Goal: Transaction & Acquisition: Purchase product/service

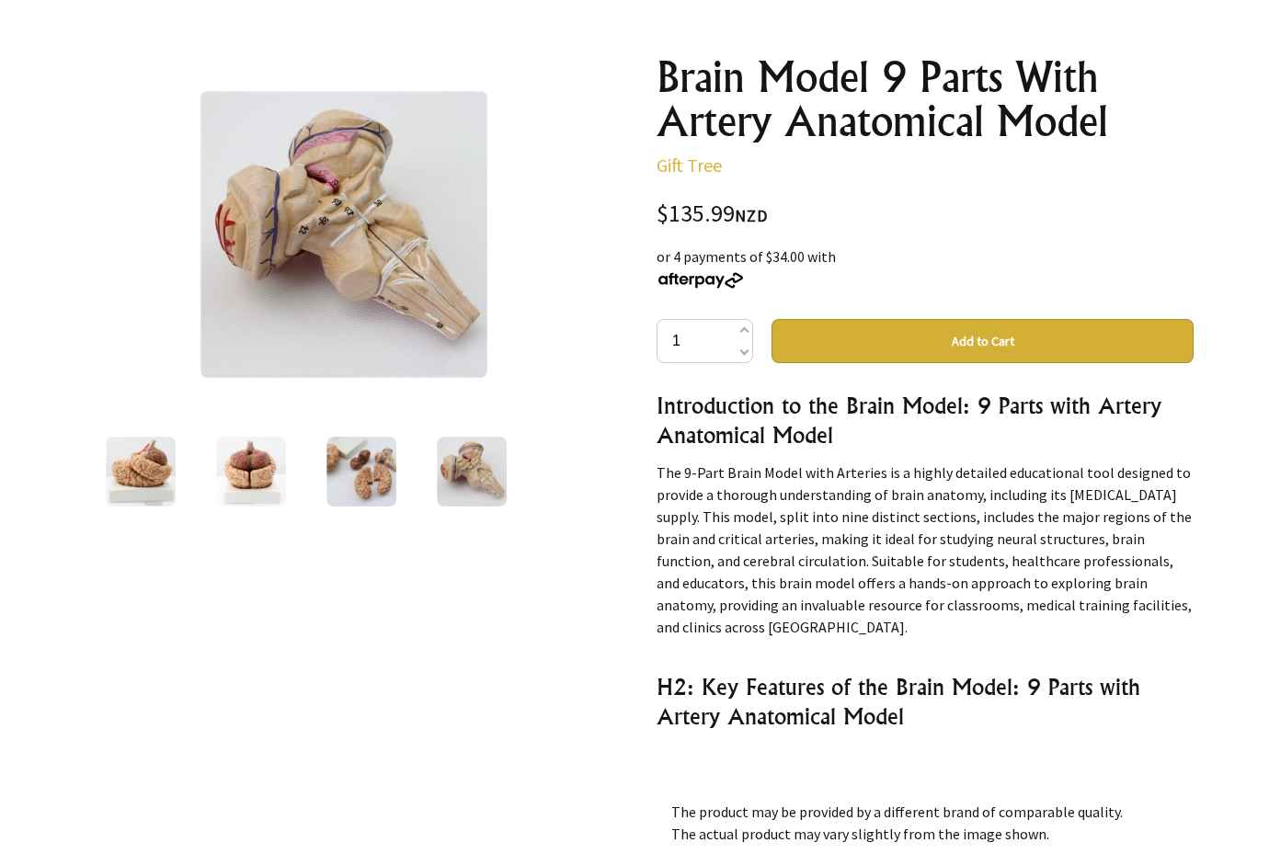
scroll to position [5543, 0]
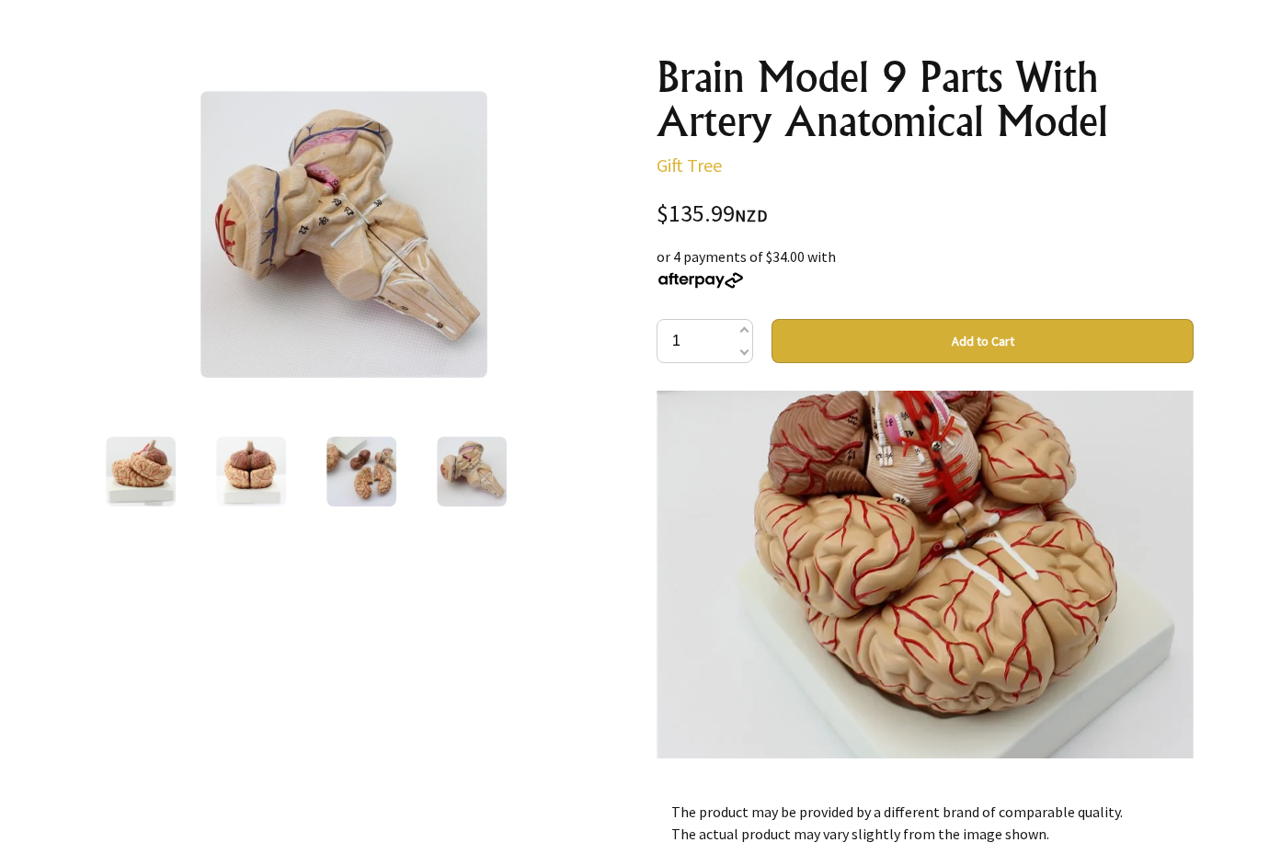
click at [247, 478] on img at bounding box center [251, 472] width 70 height 70
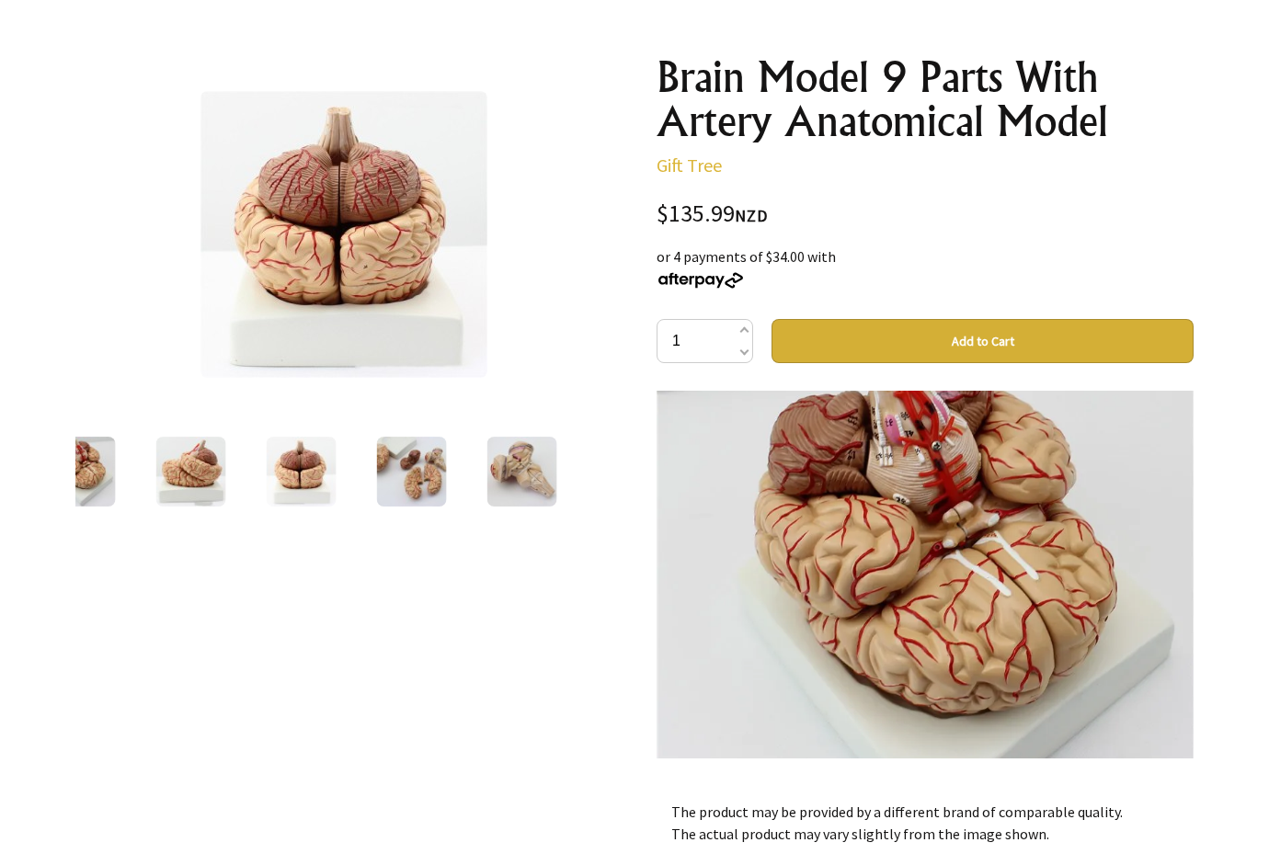
click at [198, 478] on img at bounding box center [191, 472] width 70 height 70
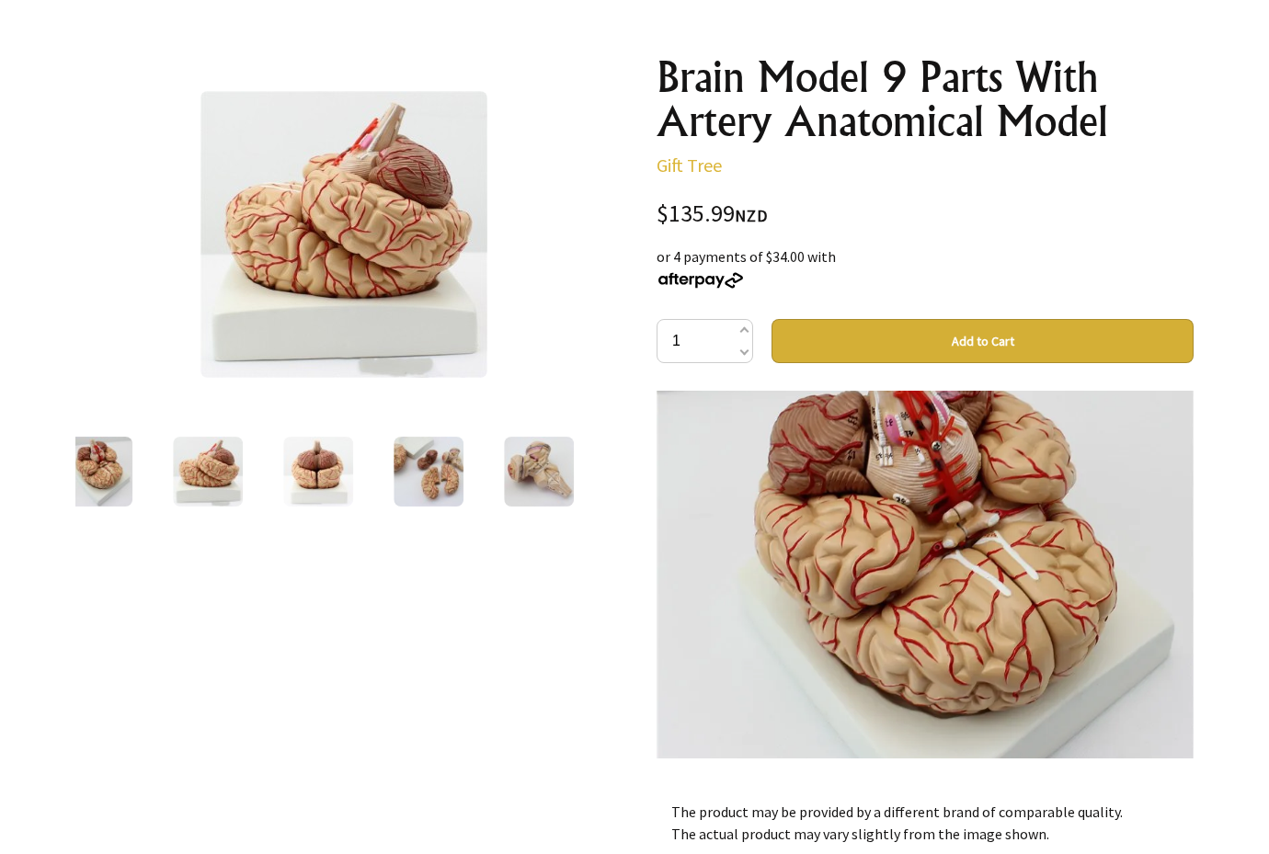
click at [109, 478] on img at bounding box center [98, 472] width 70 height 70
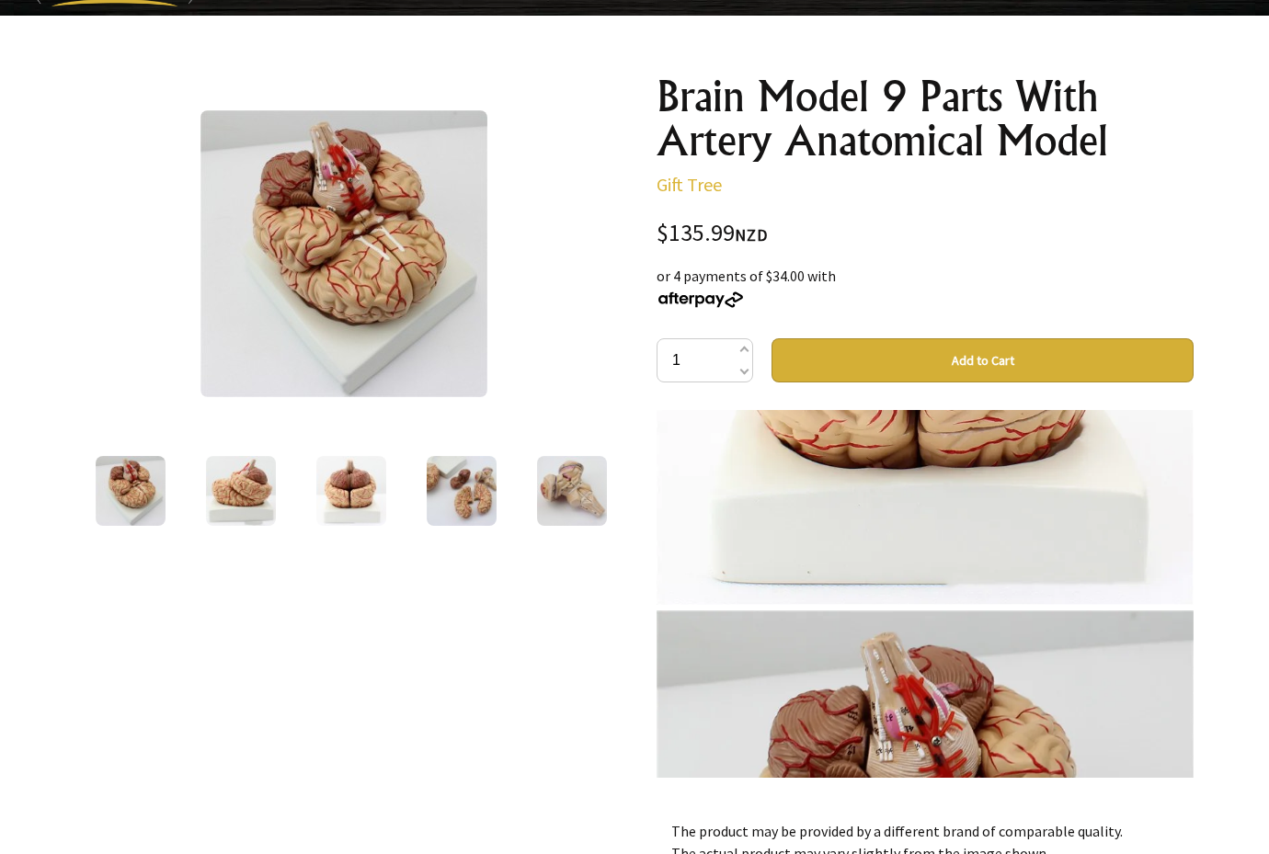
scroll to position [0, 0]
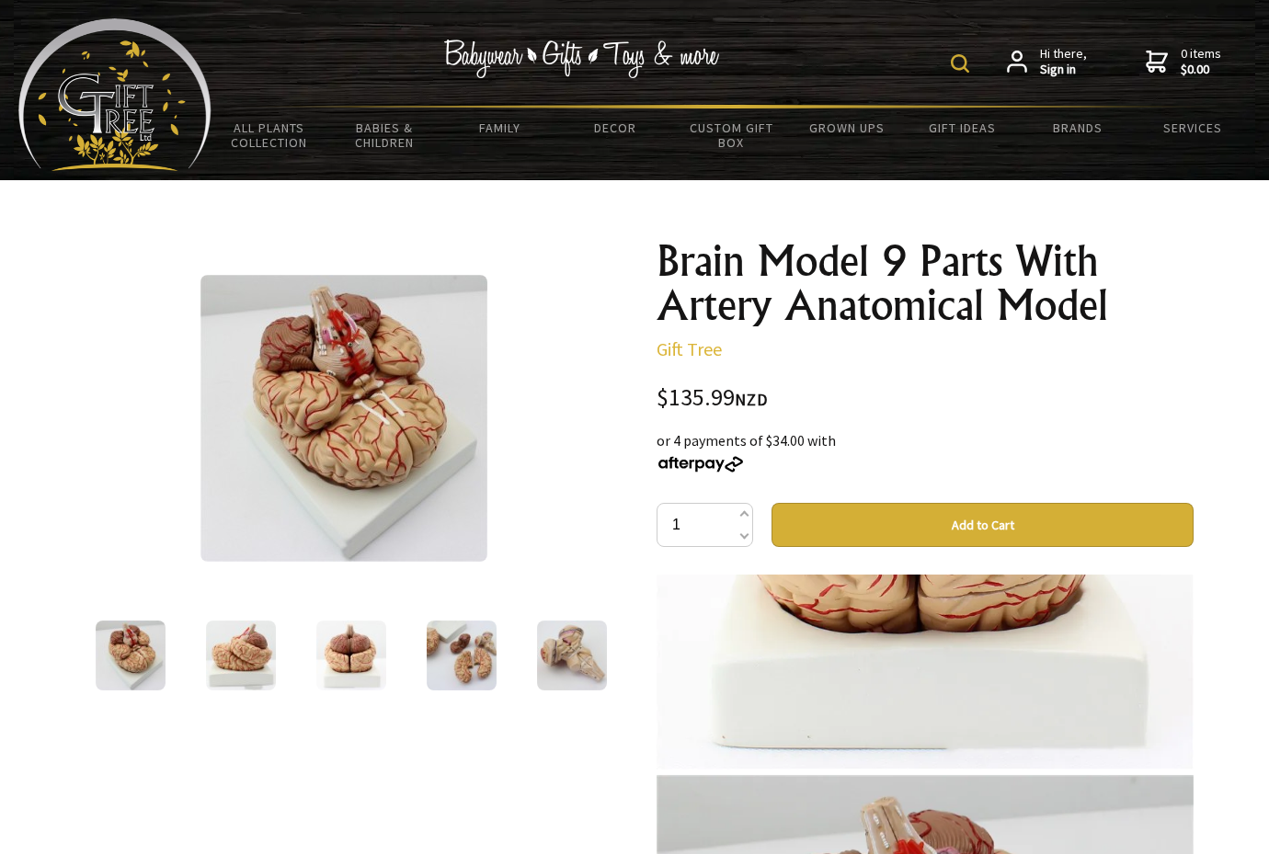
click at [350, 679] on img at bounding box center [351, 656] width 70 height 70
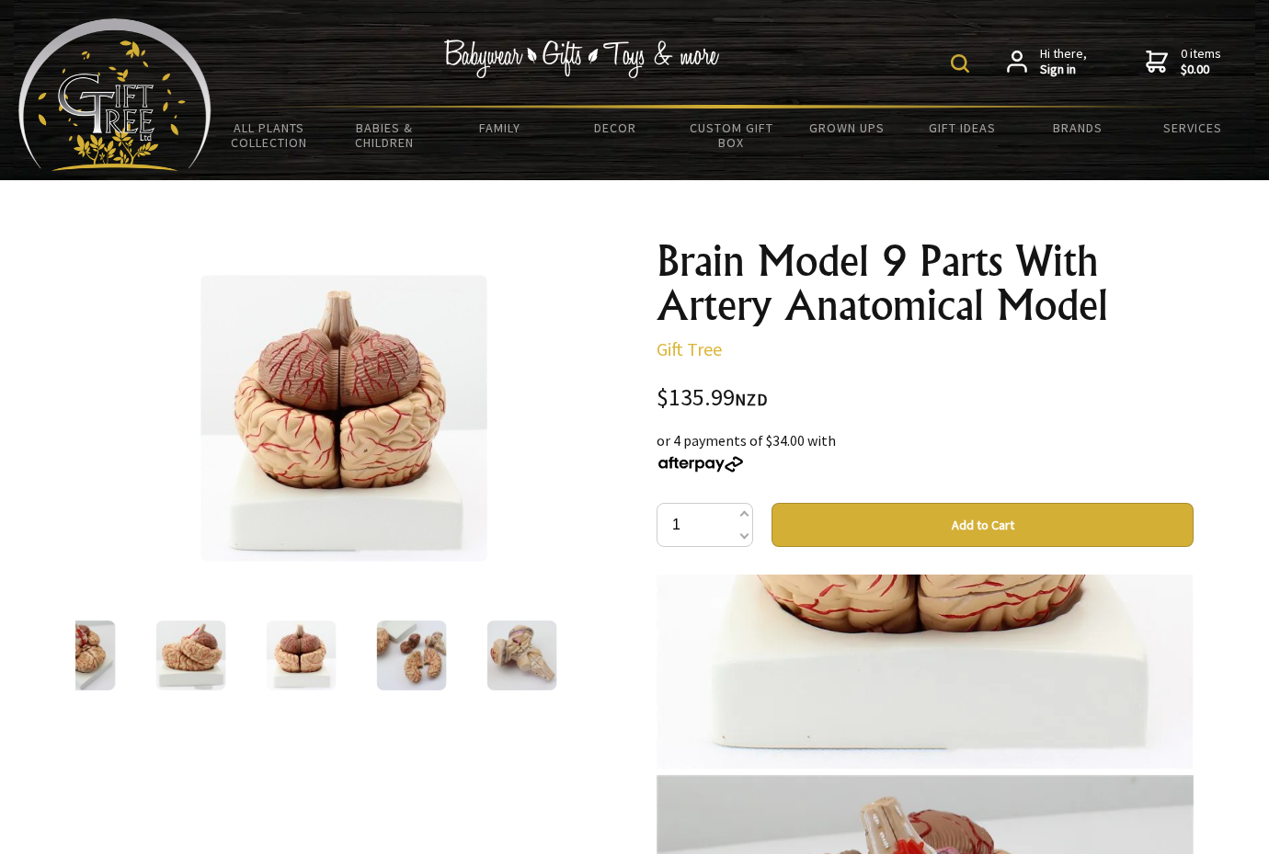
click at [194, 654] on img at bounding box center [191, 656] width 70 height 70
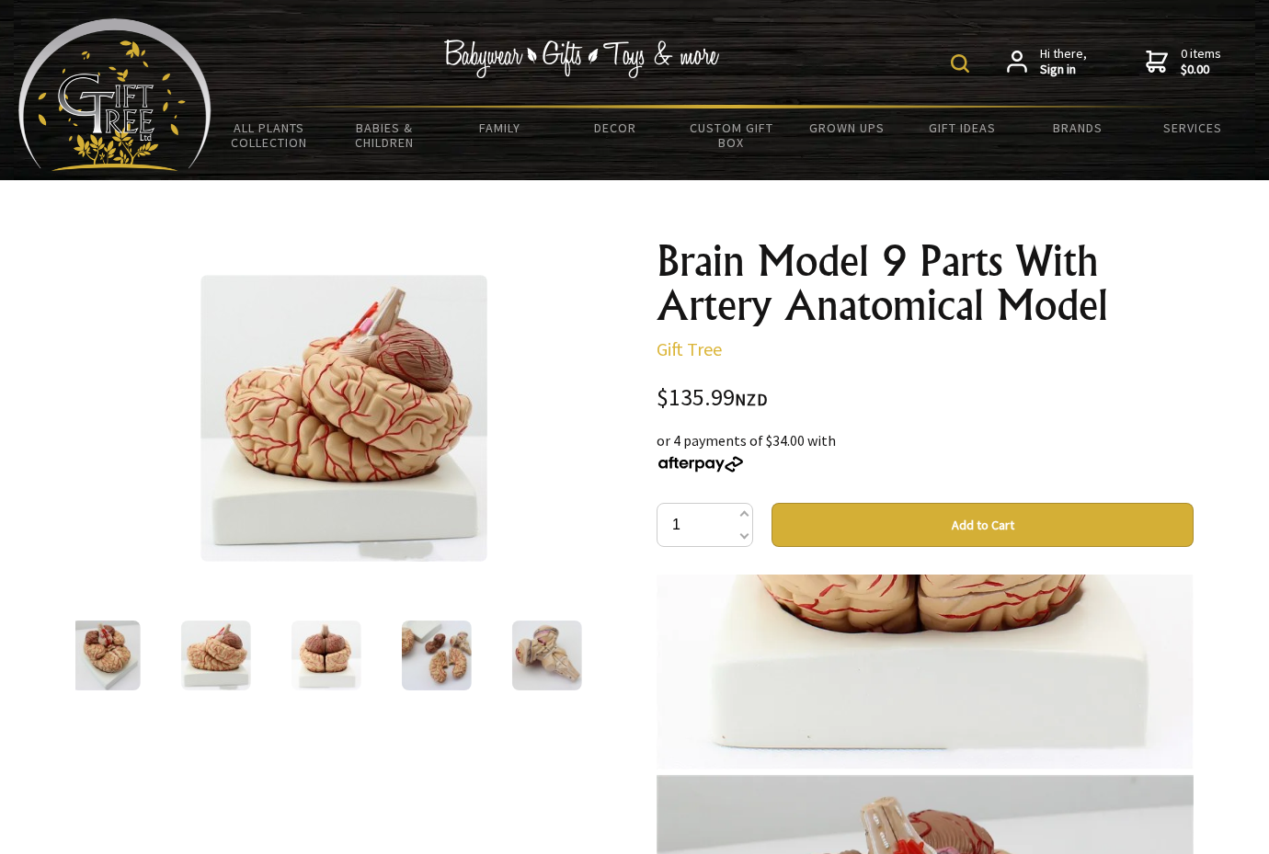
click at [114, 660] on img at bounding box center [106, 656] width 70 height 70
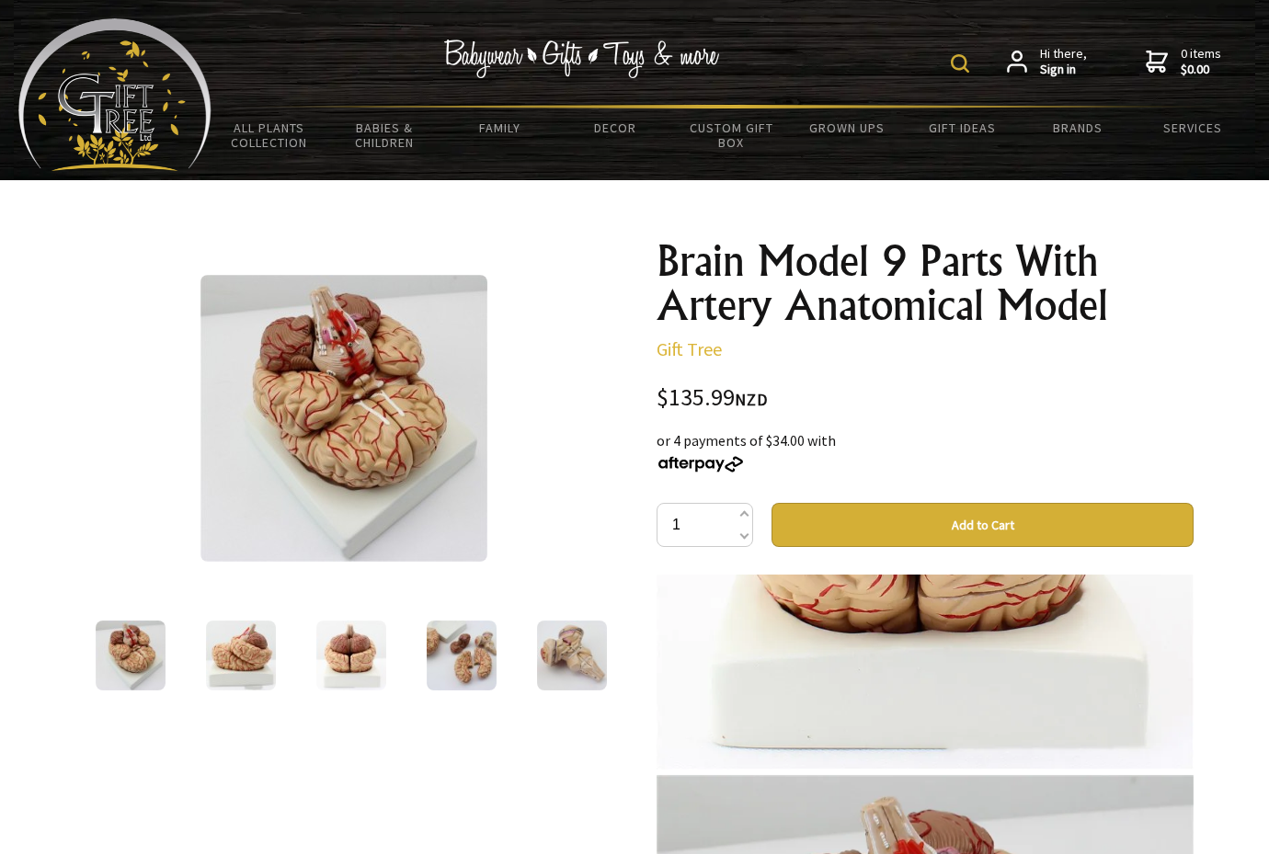
click at [563, 667] on img at bounding box center [572, 656] width 70 height 70
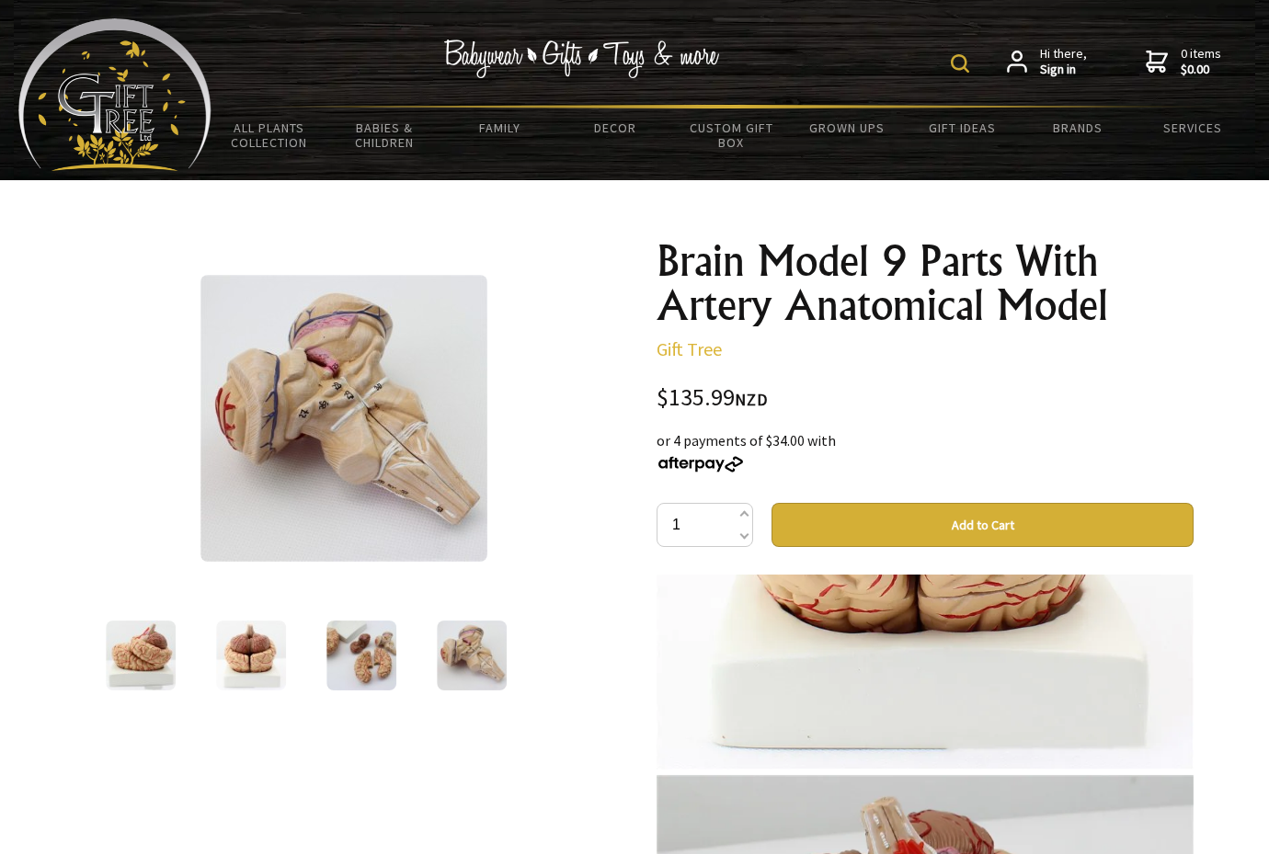
click at [384, 667] on img at bounding box center [361, 656] width 70 height 70
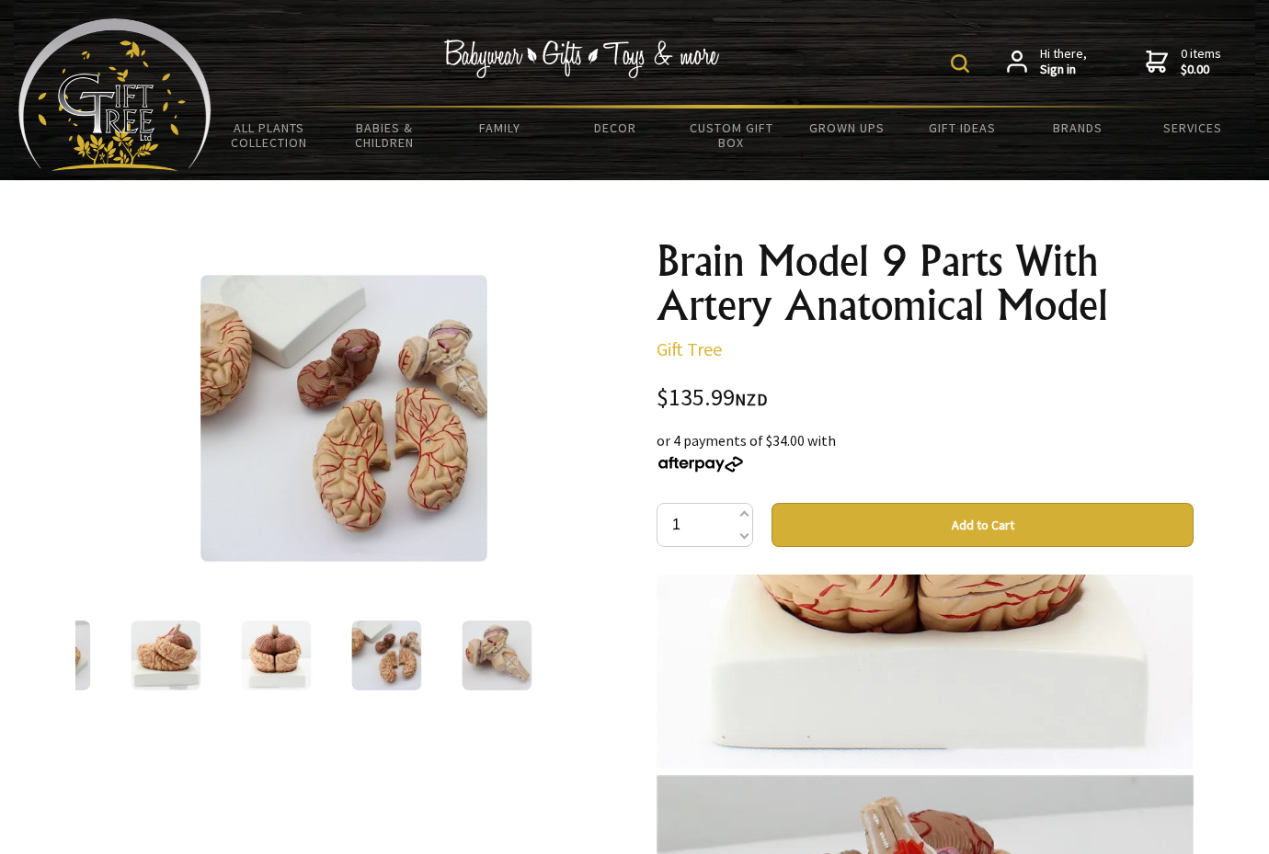
click at [963, 67] on img at bounding box center [960, 63] width 18 height 18
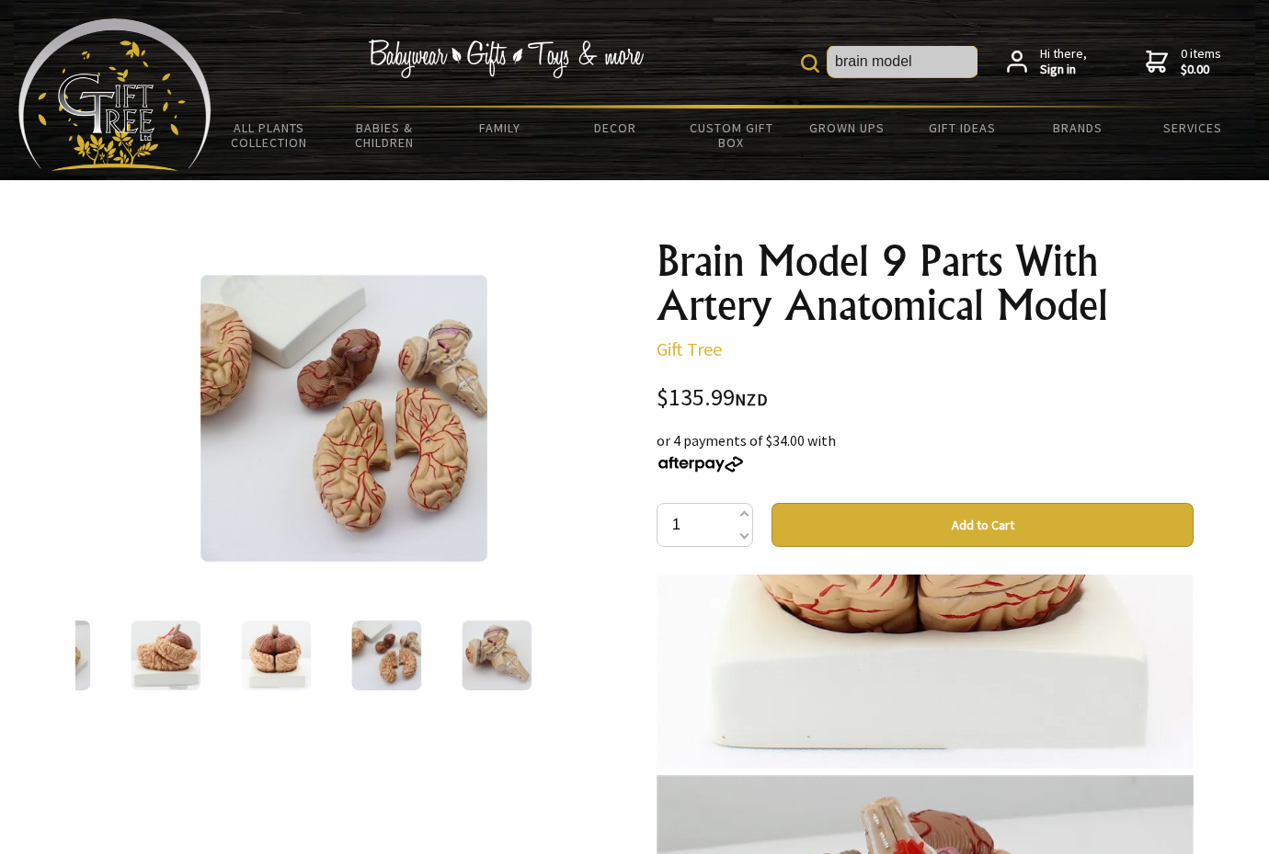
type input "brain model"
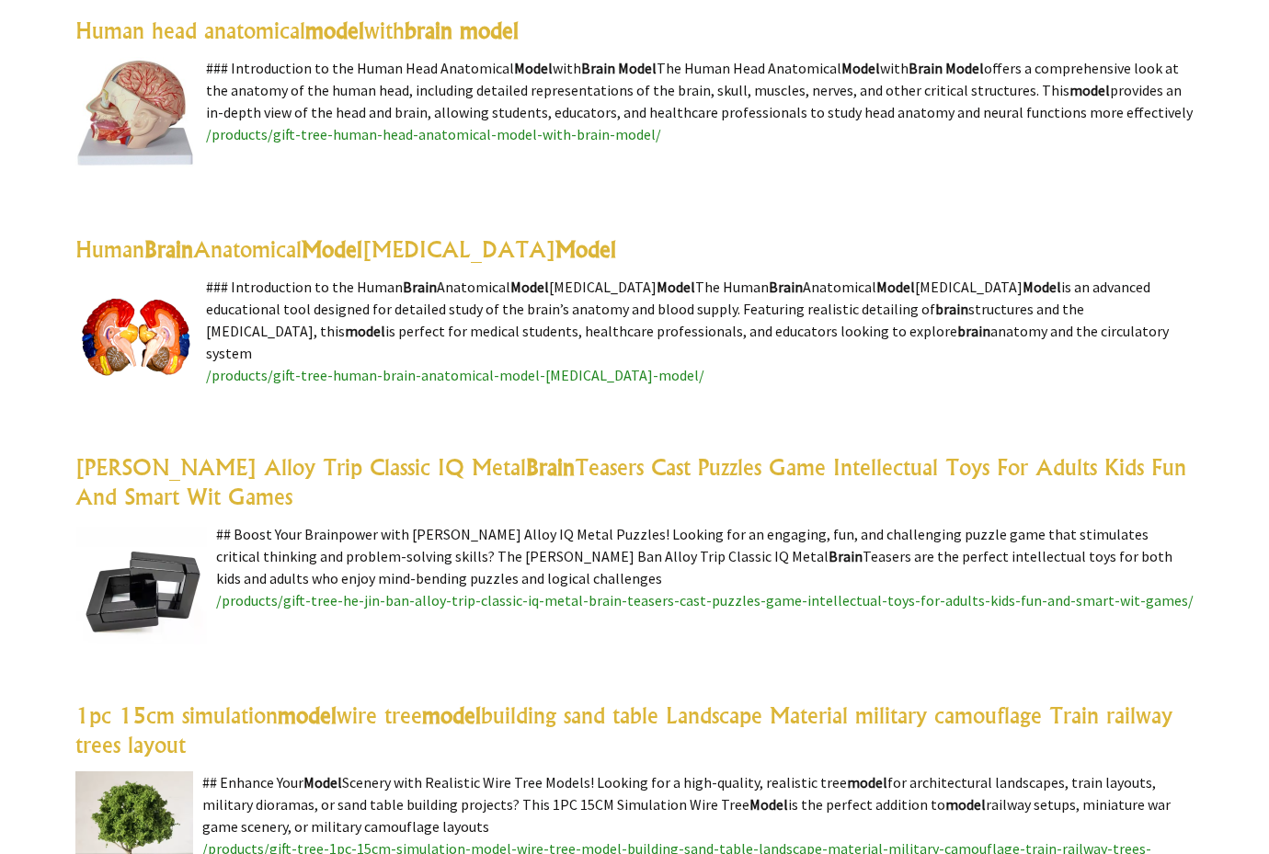
scroll to position [736, 0]
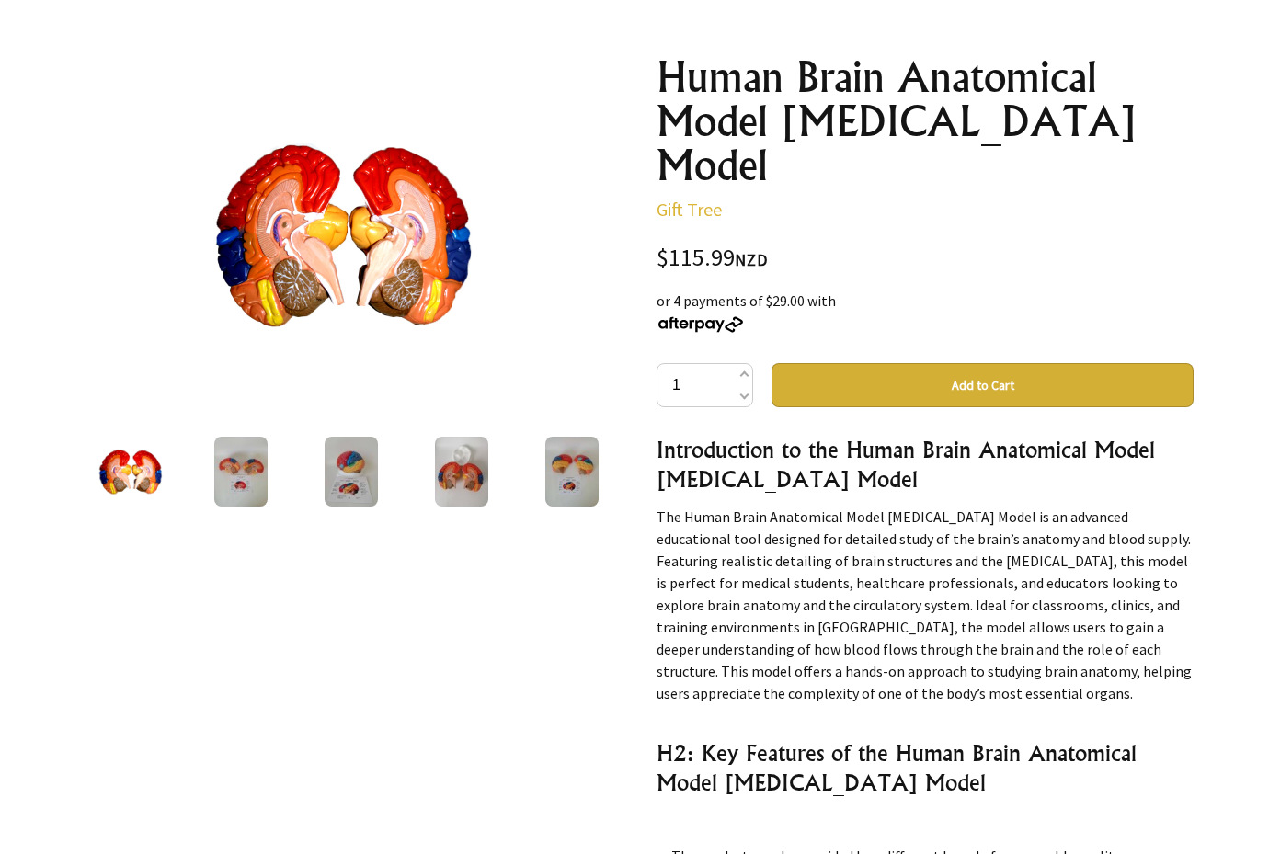
click at [235, 461] on img at bounding box center [240, 472] width 52 height 70
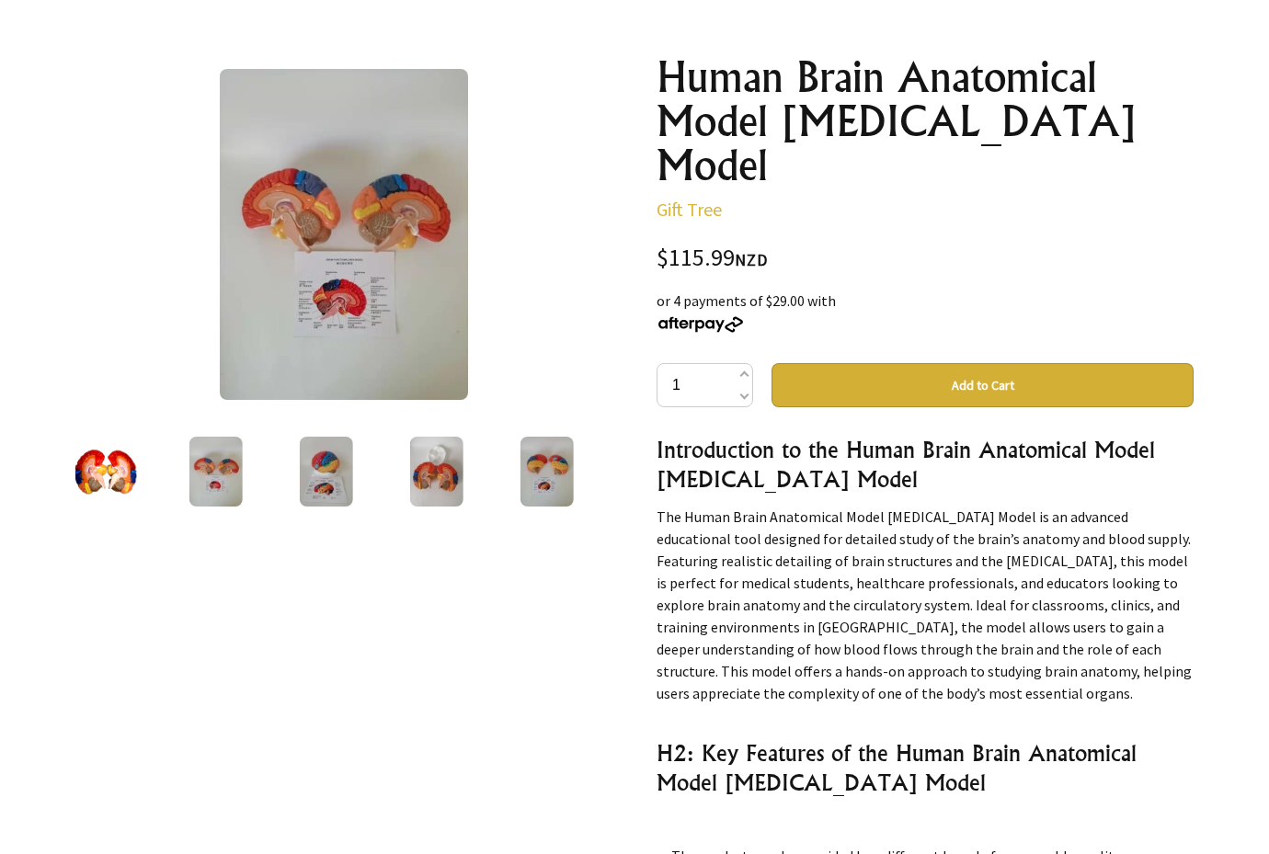
click at [321, 471] on img at bounding box center [326, 472] width 52 height 70
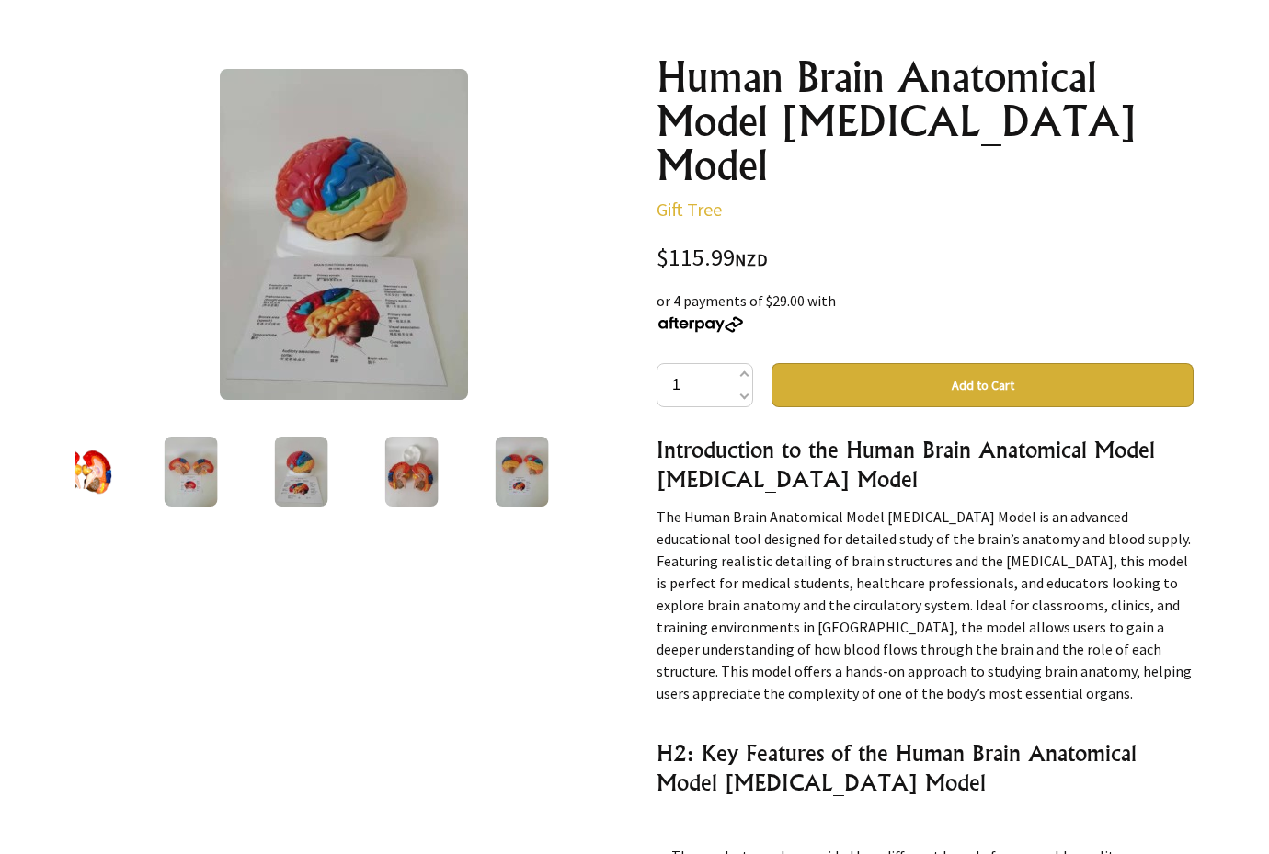
click at [400, 474] on img at bounding box center [411, 472] width 52 height 70
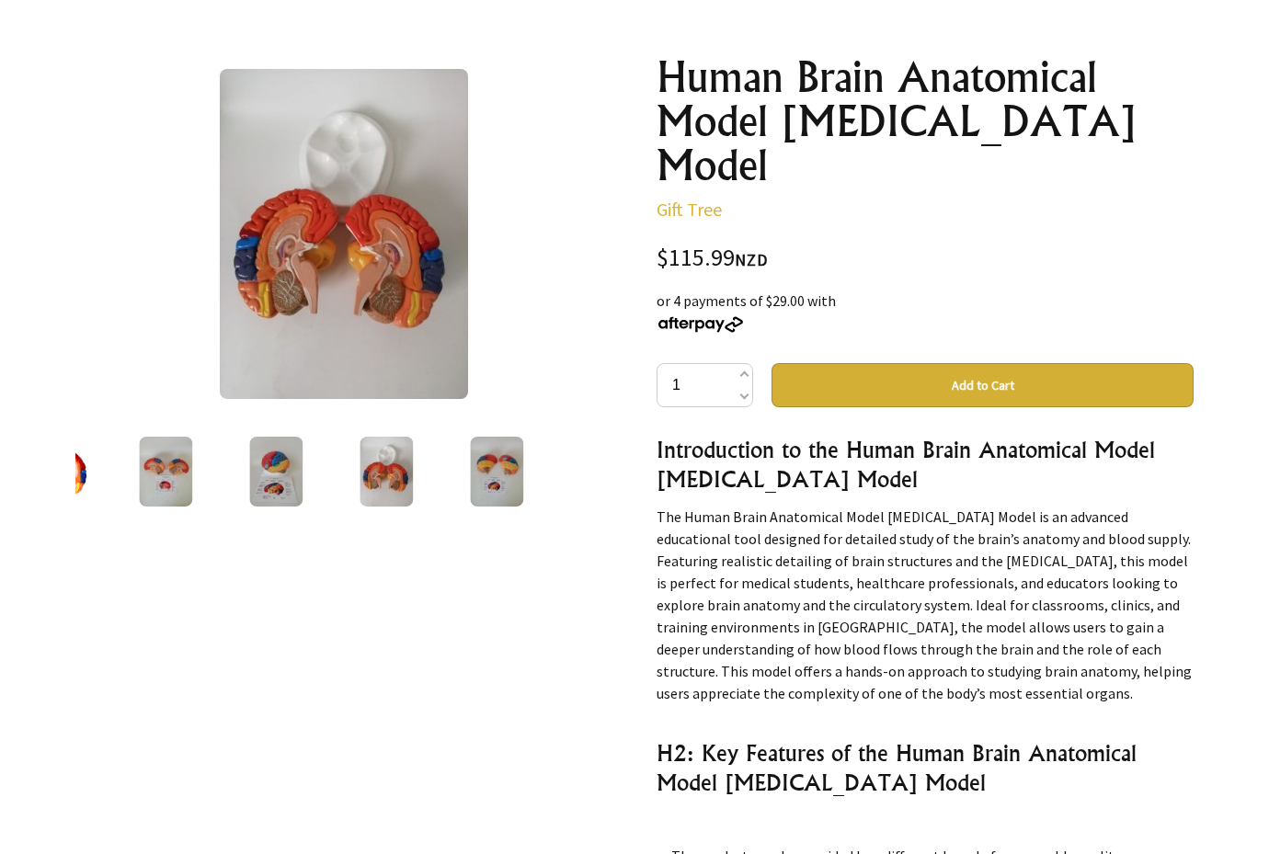
click at [299, 466] on img at bounding box center [276, 472] width 52 height 70
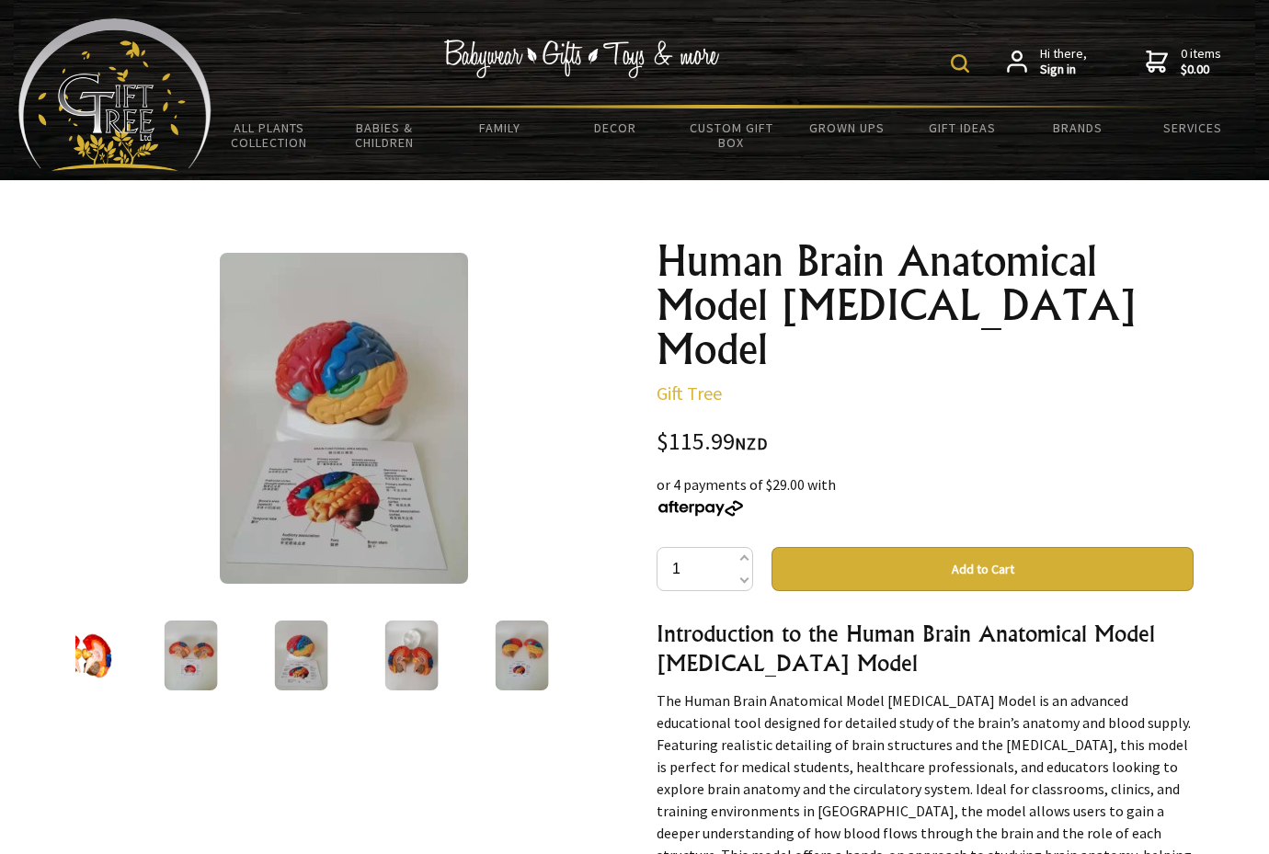
click at [366, 443] on img at bounding box center [344, 418] width 248 height 331
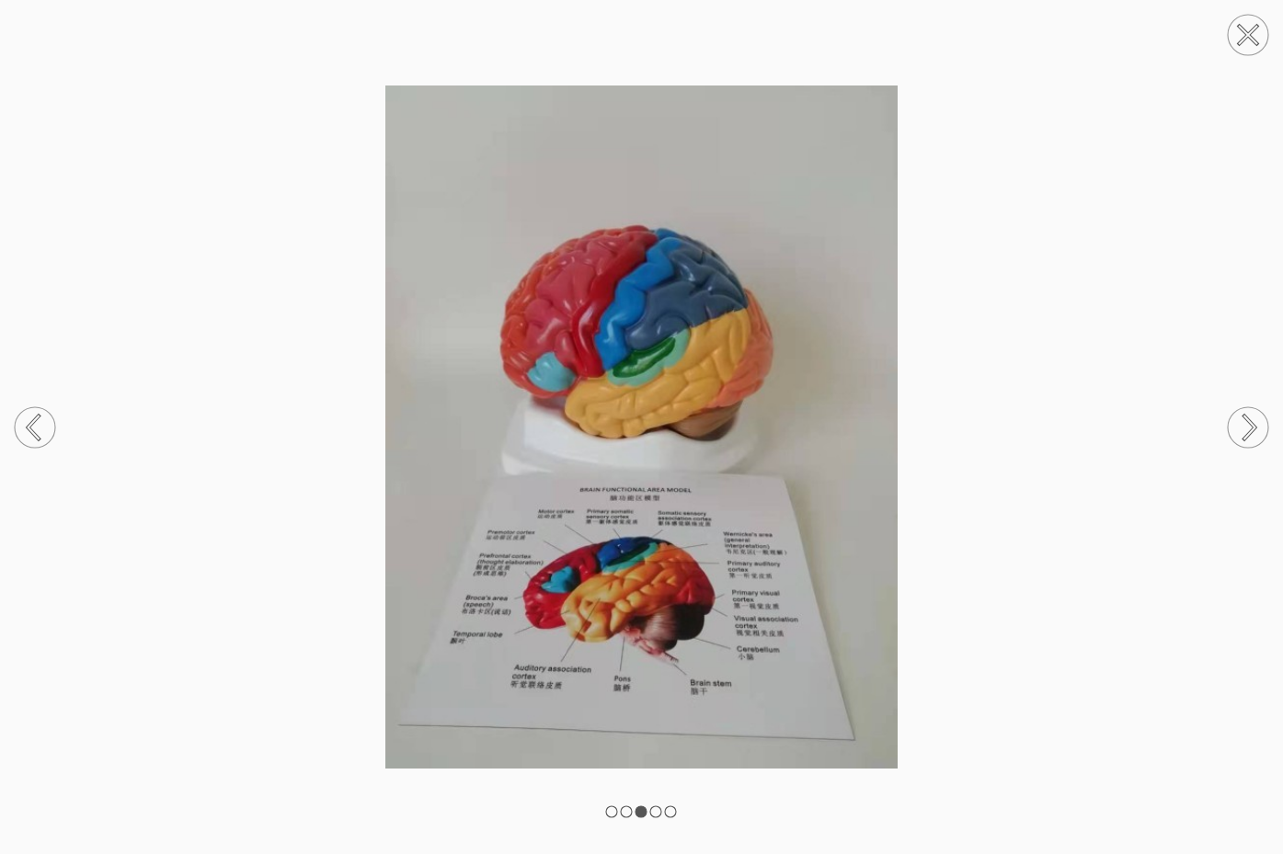
click at [1245, 38] on icon at bounding box center [1248, 35] width 18 height 18
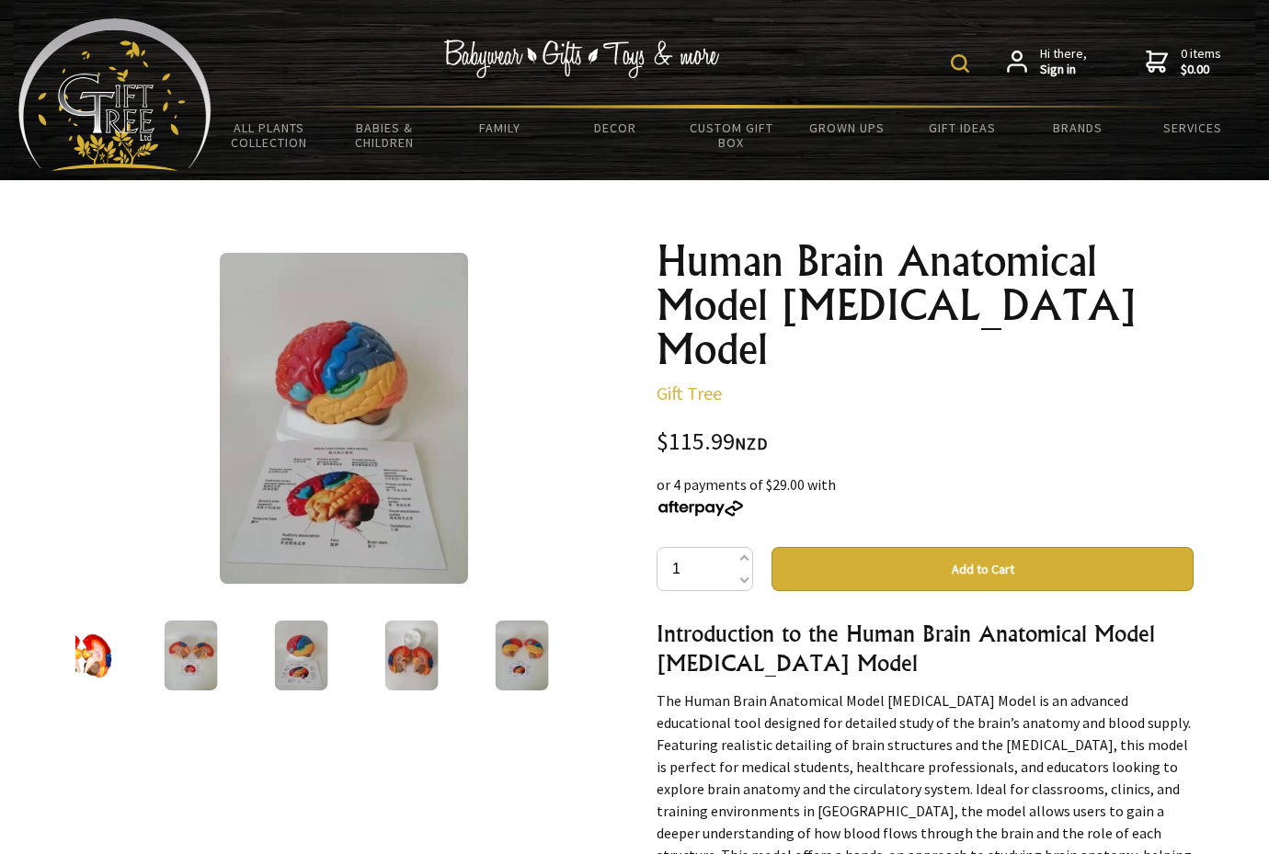
click at [114, 668] on img at bounding box center [81, 656] width 70 height 70
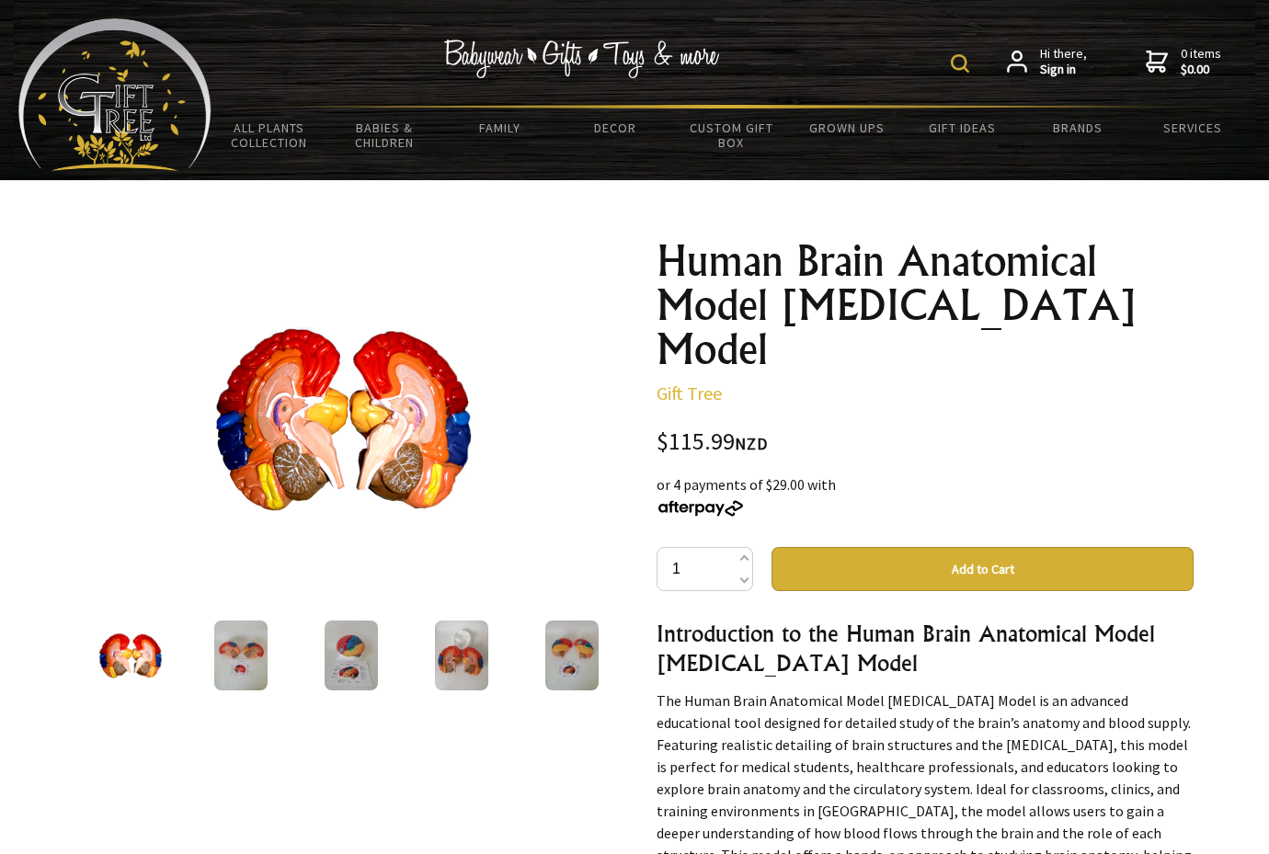
click at [429, 473] on img at bounding box center [343, 418] width 287 height 287
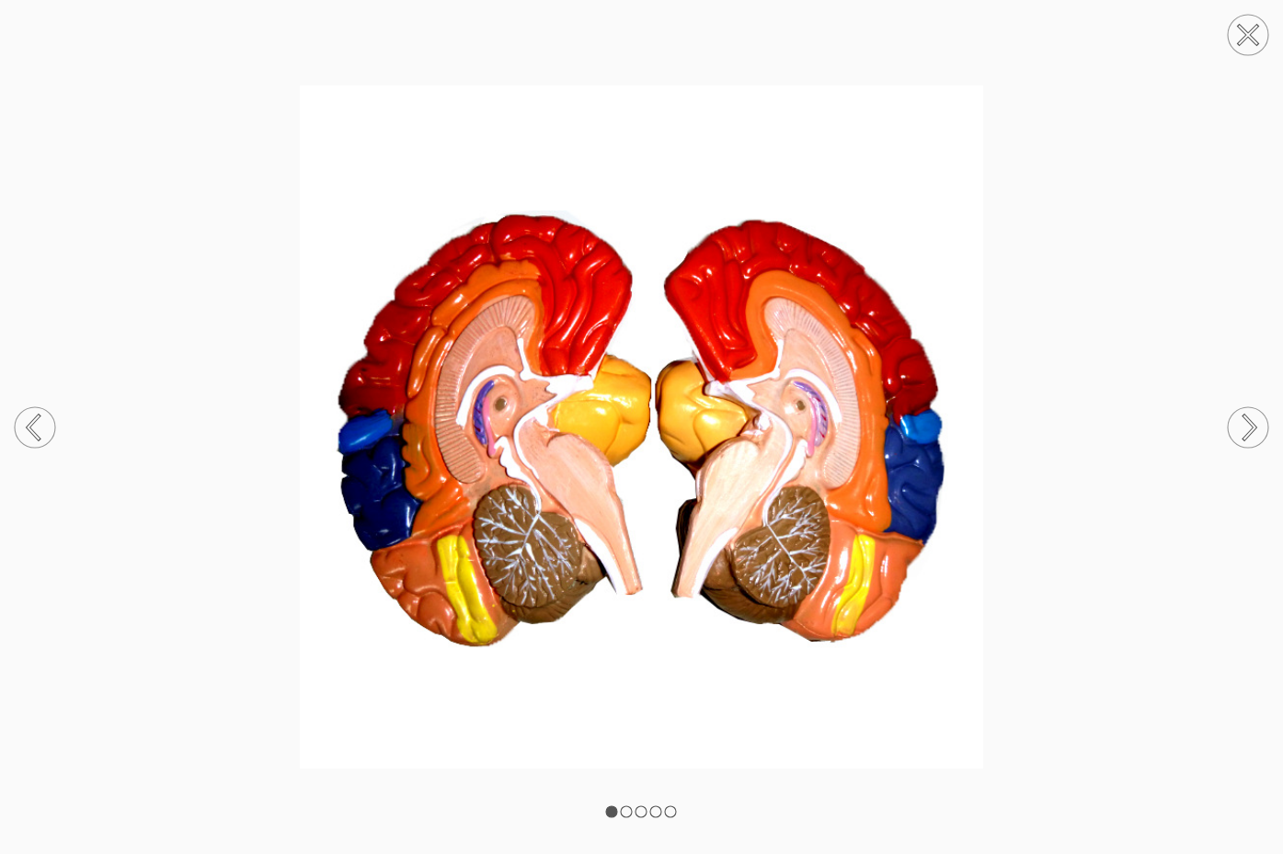
click at [1246, 19] on circle at bounding box center [1248, 35] width 40 height 40
